Goal: Information Seeking & Learning: Learn about a topic

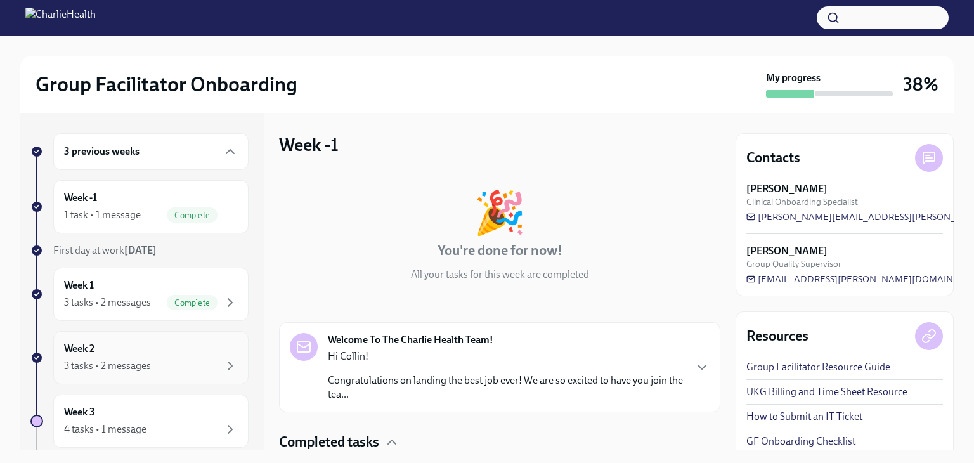
click at [96, 379] on div "Week 2 3 tasks • 2 messages" at bounding box center [150, 357] width 195 height 53
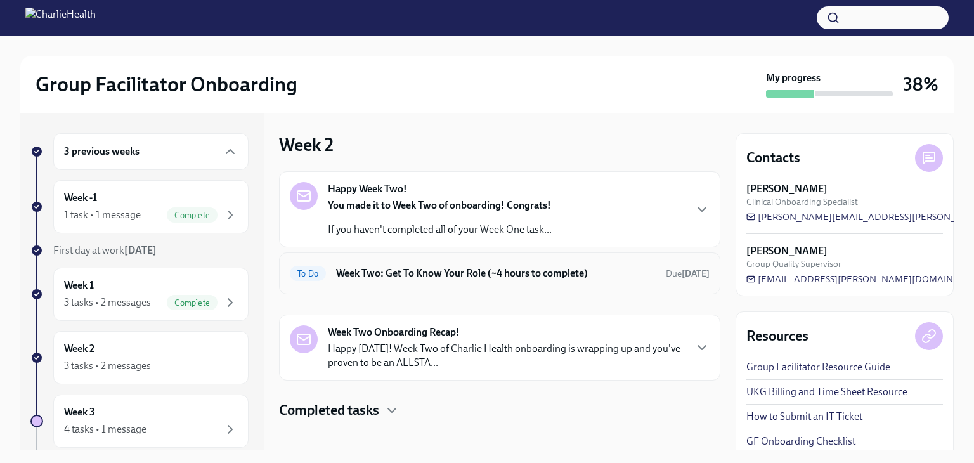
scroll to position [10, 0]
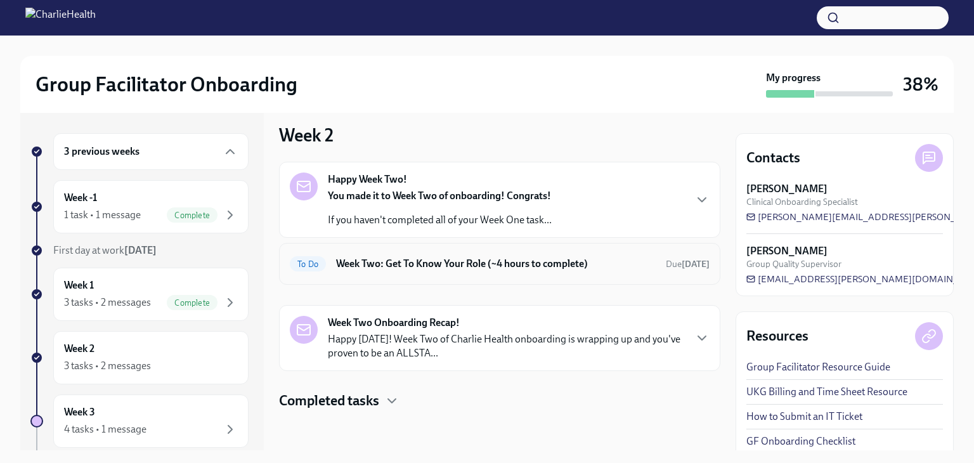
click at [479, 268] on h6 "Week Two: Get To Know Your Role (~4 hours to complete)" at bounding box center [496, 264] width 320 height 14
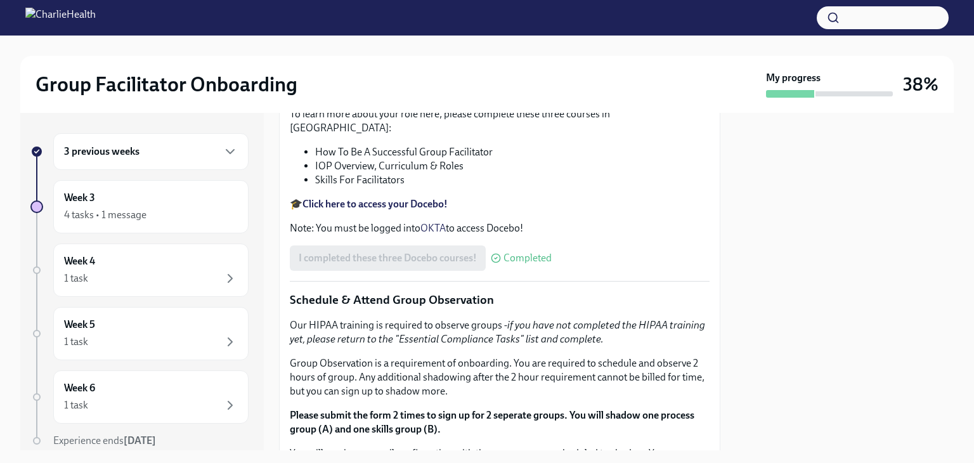
scroll to position [380, 0]
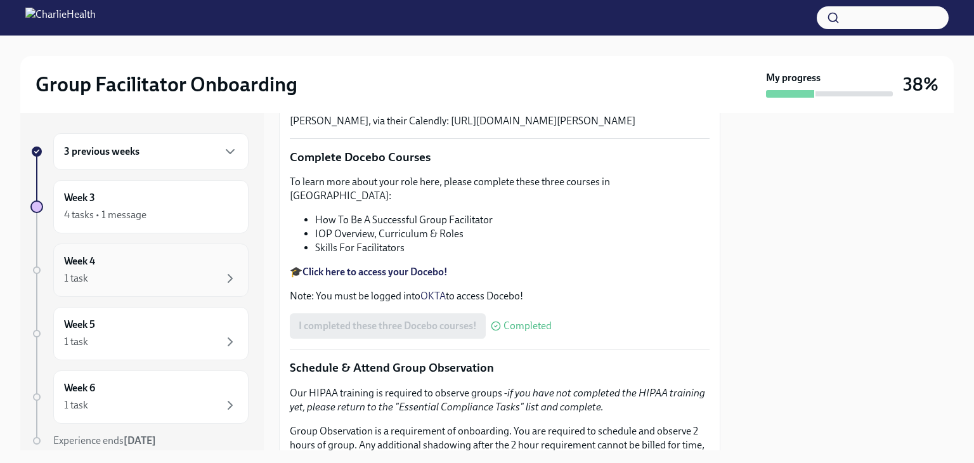
click at [134, 276] on div "1 task" at bounding box center [151, 278] width 174 height 15
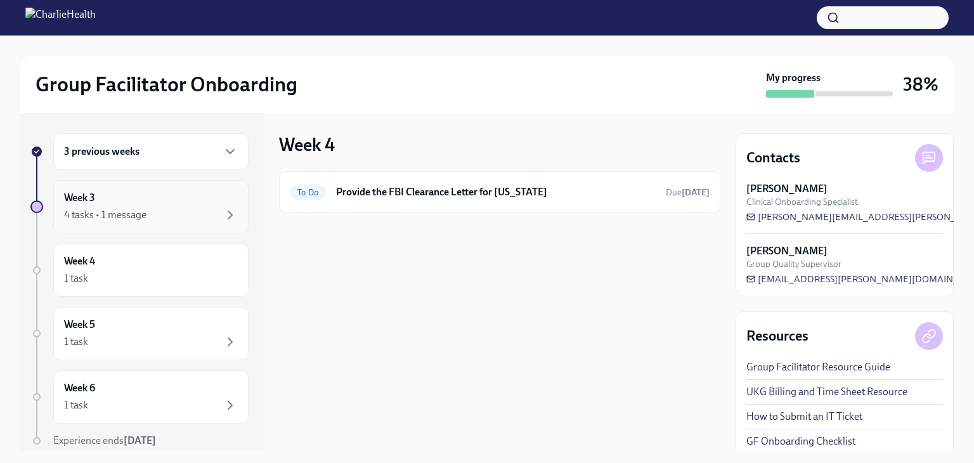
click at [185, 213] on div "4 tasks • 1 message" at bounding box center [151, 214] width 174 height 15
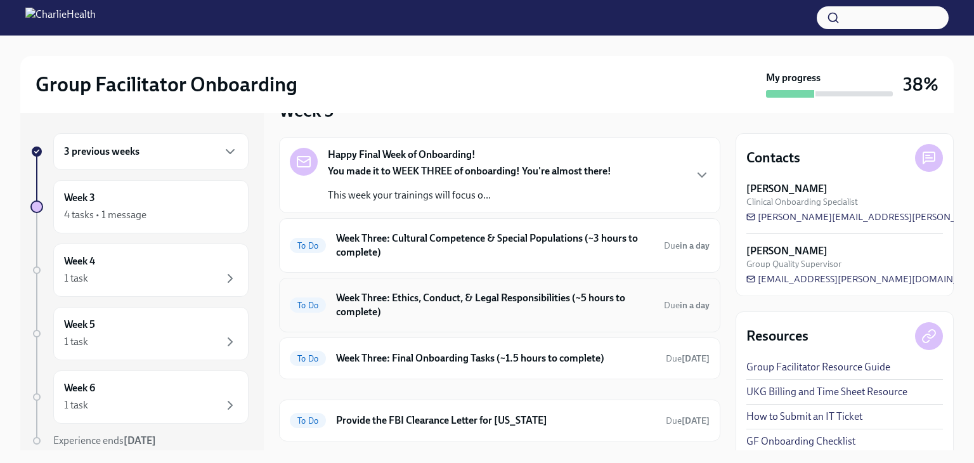
scroll to position [65, 0]
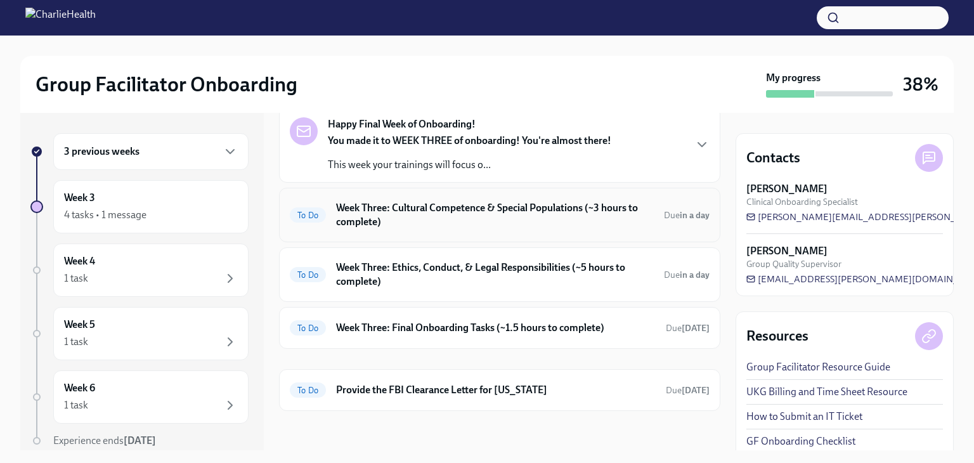
click at [487, 232] on div "To Do Week Three: Cultural Competence & Special Populations (~3 hours to comple…" at bounding box center [499, 215] width 441 height 55
click at [469, 269] on h6 "Week Three: Ethics, Conduct, & Legal Responsibilities (~5 hours to complete)" at bounding box center [495, 275] width 318 height 28
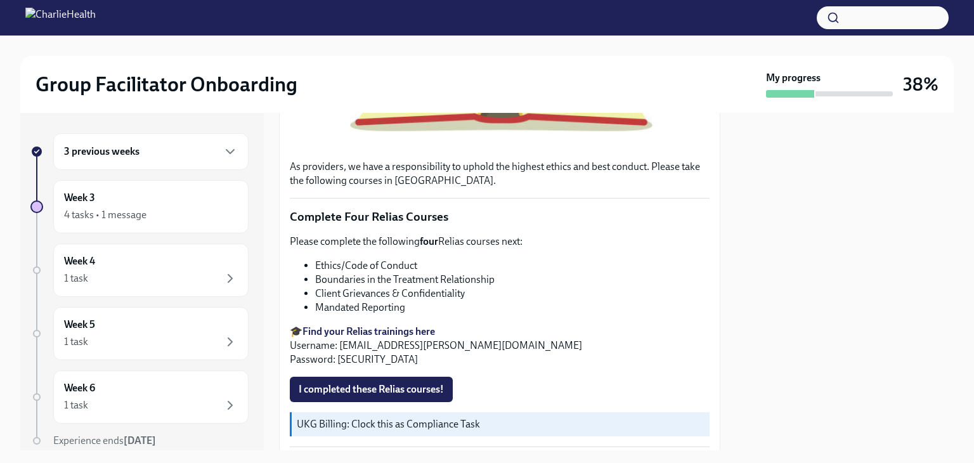
scroll to position [444, 0]
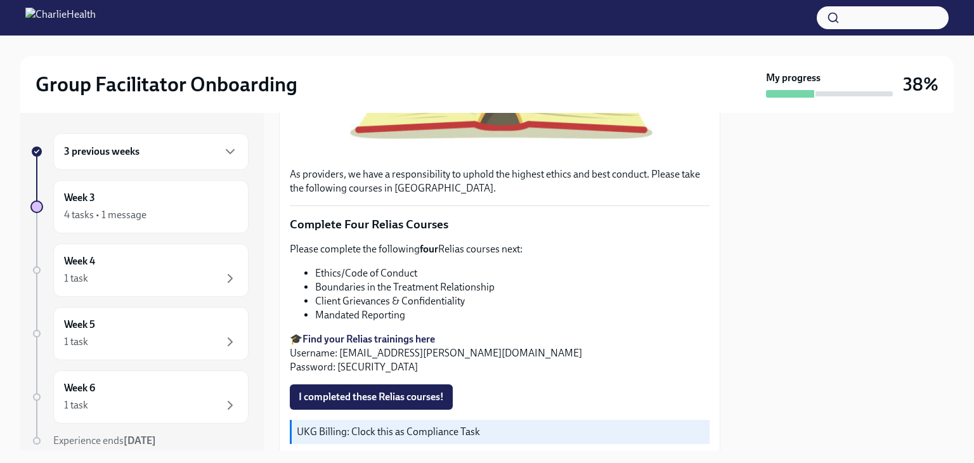
click at [397, 333] on strong "Find your Relias trainings here" at bounding box center [368, 339] width 133 height 12
